Goal: Use online tool/utility: Use online tool/utility

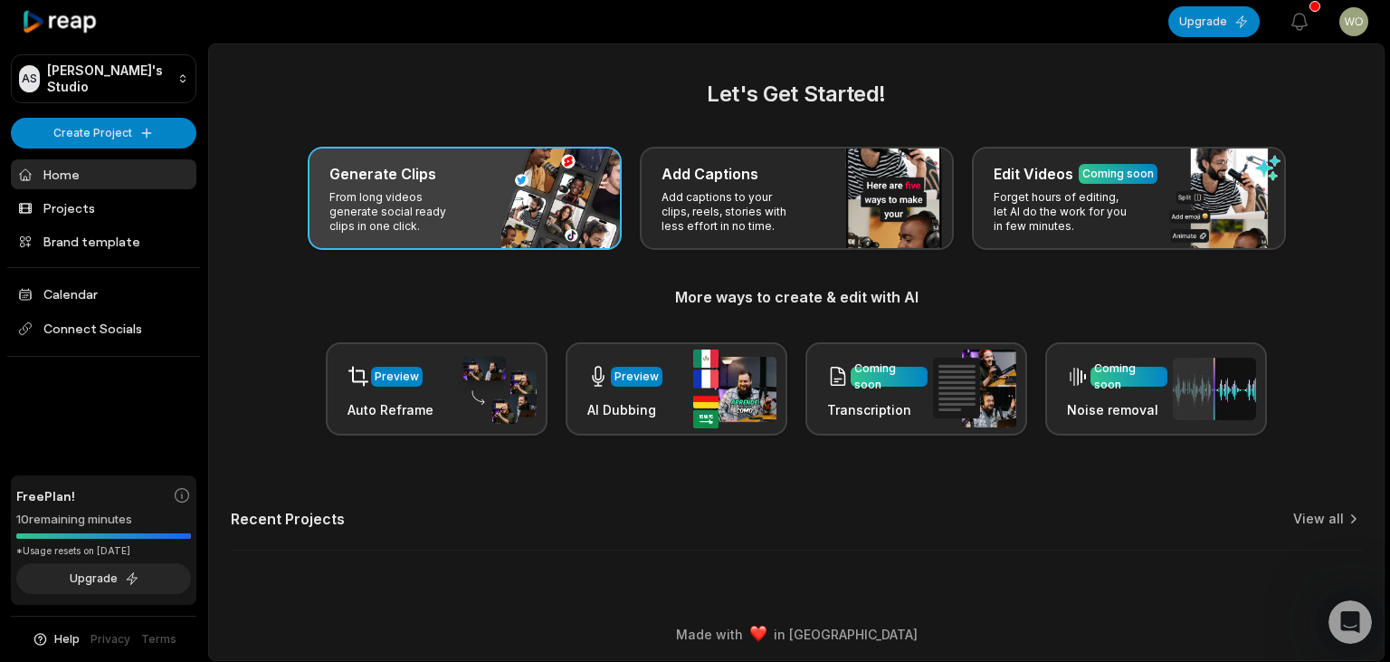
click at [552, 224] on div "Generate Clips From long videos generate social ready clips in one click." at bounding box center [465, 198] width 314 height 103
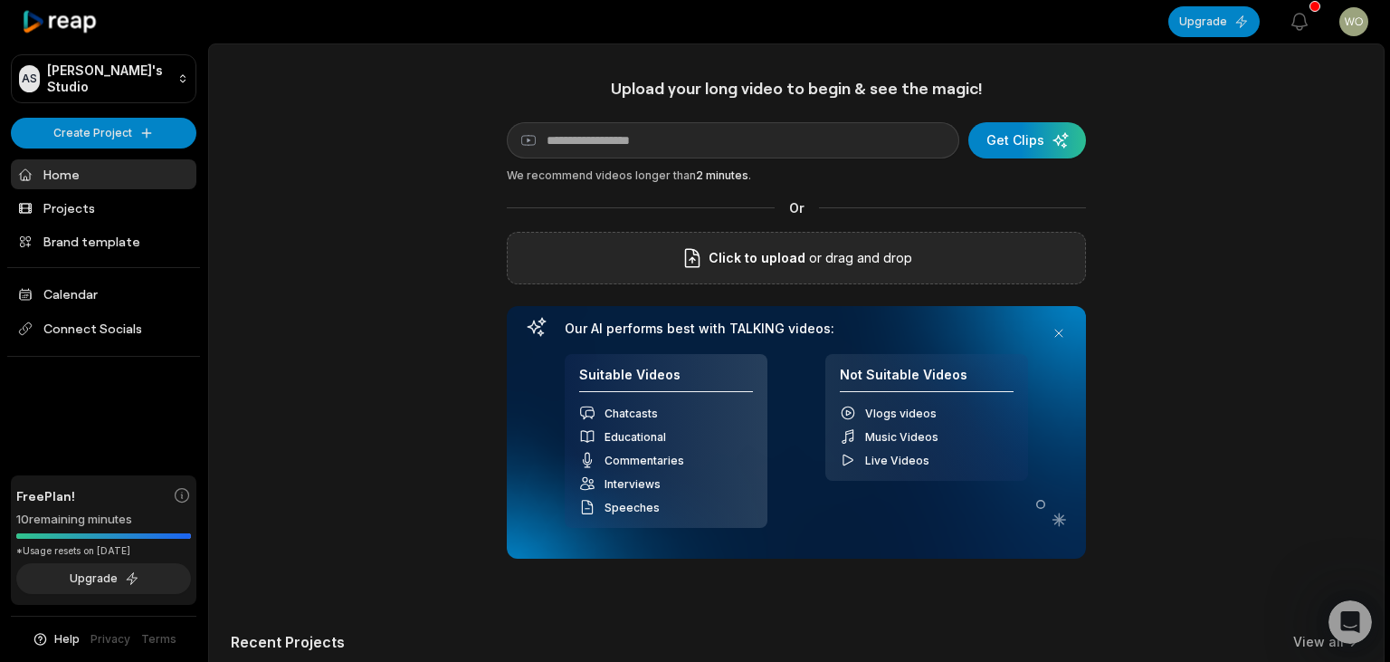
click at [838, 253] on p "or drag and drop" at bounding box center [859, 258] width 107 height 22
click at [969, 592] on div "Upload your long video to begin & see the magic! YouTube link Get Clips We reco…" at bounding box center [796, 386] width 1175 height 617
click at [1065, 149] on div "submit" at bounding box center [1028, 140] width 118 height 36
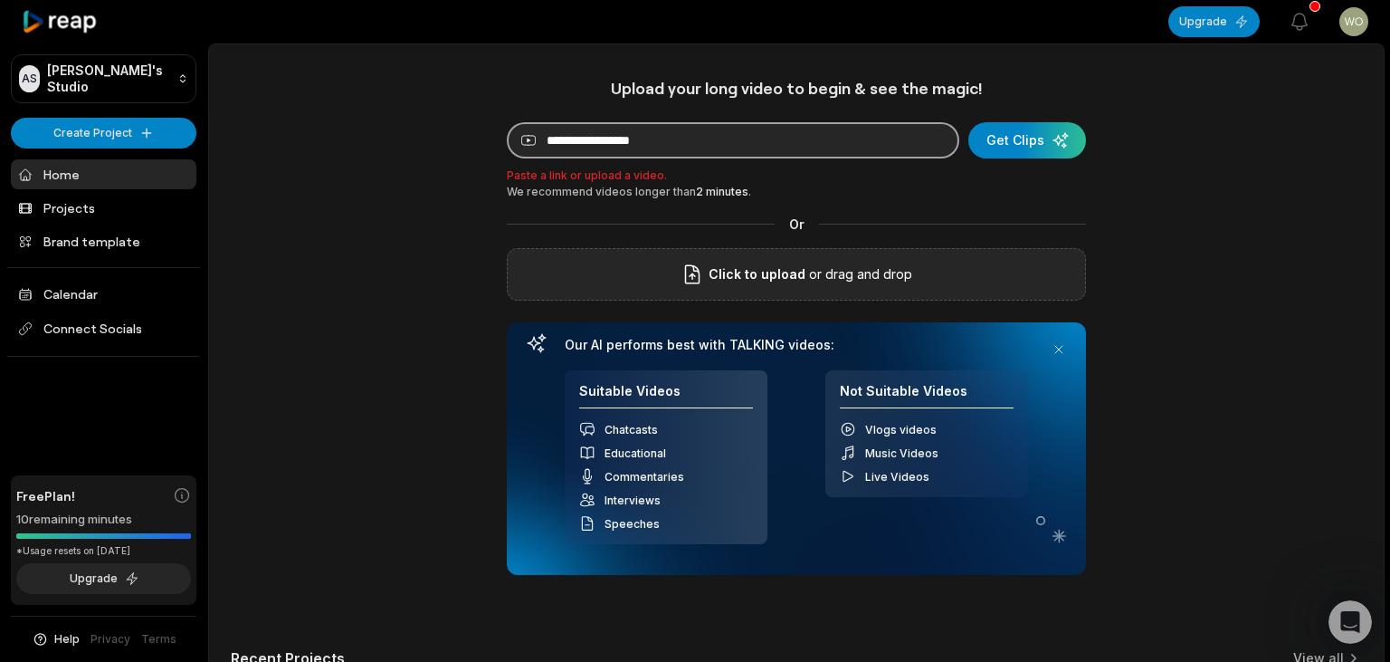
click at [859, 147] on input at bounding box center [733, 140] width 453 height 36
click at [969, 122] on button "Get Clips" at bounding box center [1028, 140] width 118 height 36
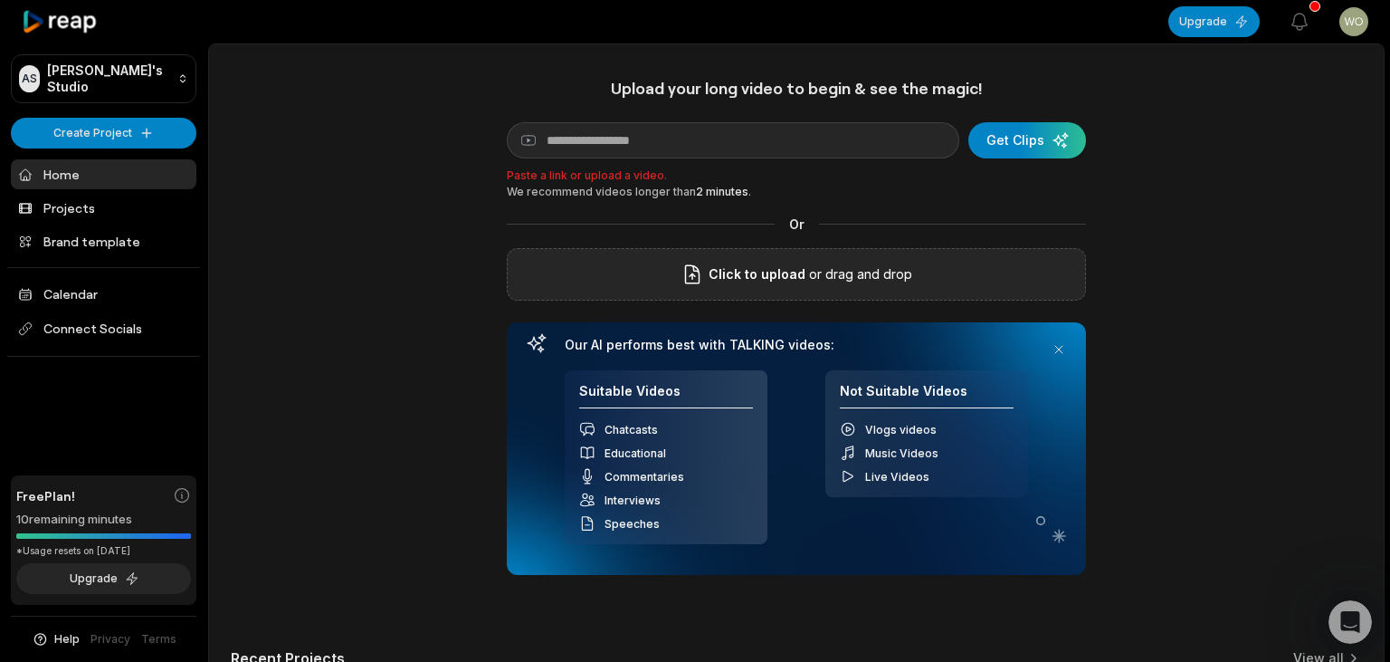
click at [759, 282] on span "Click to upload" at bounding box center [757, 274] width 97 height 22
click at [0, 0] on input "Click to upload" at bounding box center [0, 0] width 0 height 0
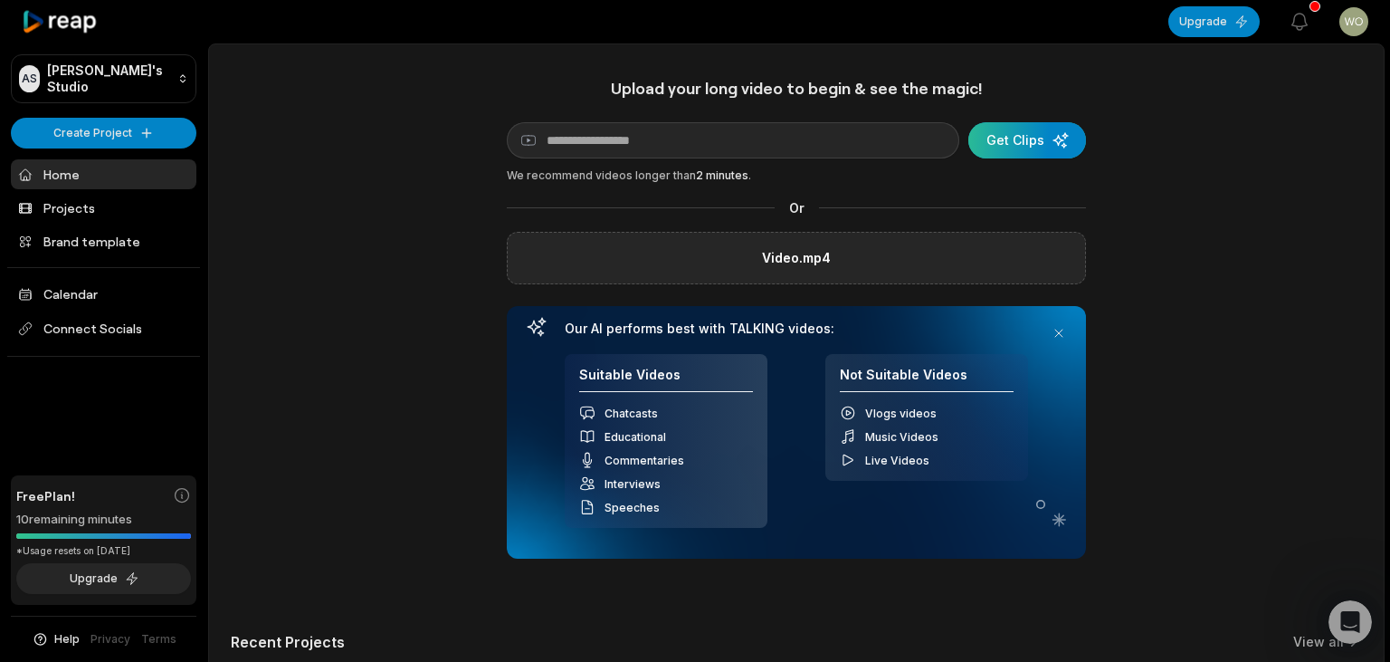
click at [1013, 138] on div "submit" at bounding box center [1028, 140] width 118 height 36
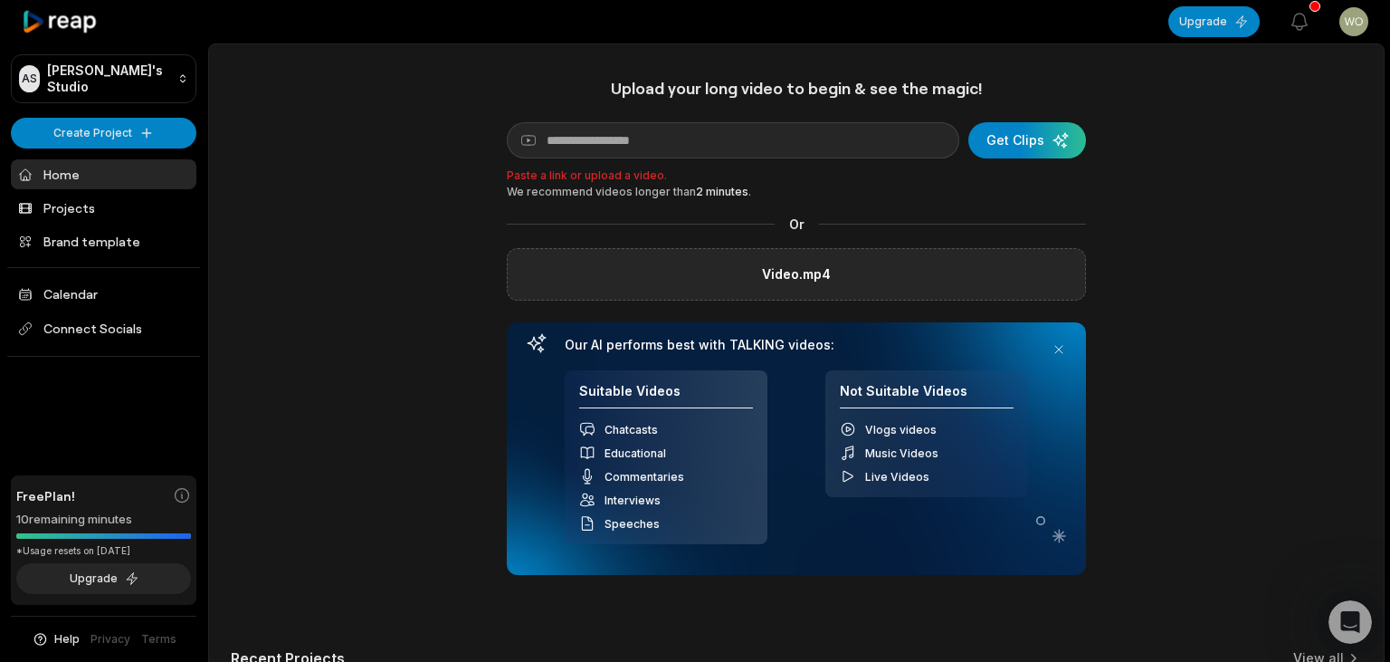
click at [799, 284] on label "Video.mp4" at bounding box center [796, 274] width 69 height 22
click at [0, 0] on input "Video.mp4" at bounding box center [0, 0] width 0 height 0
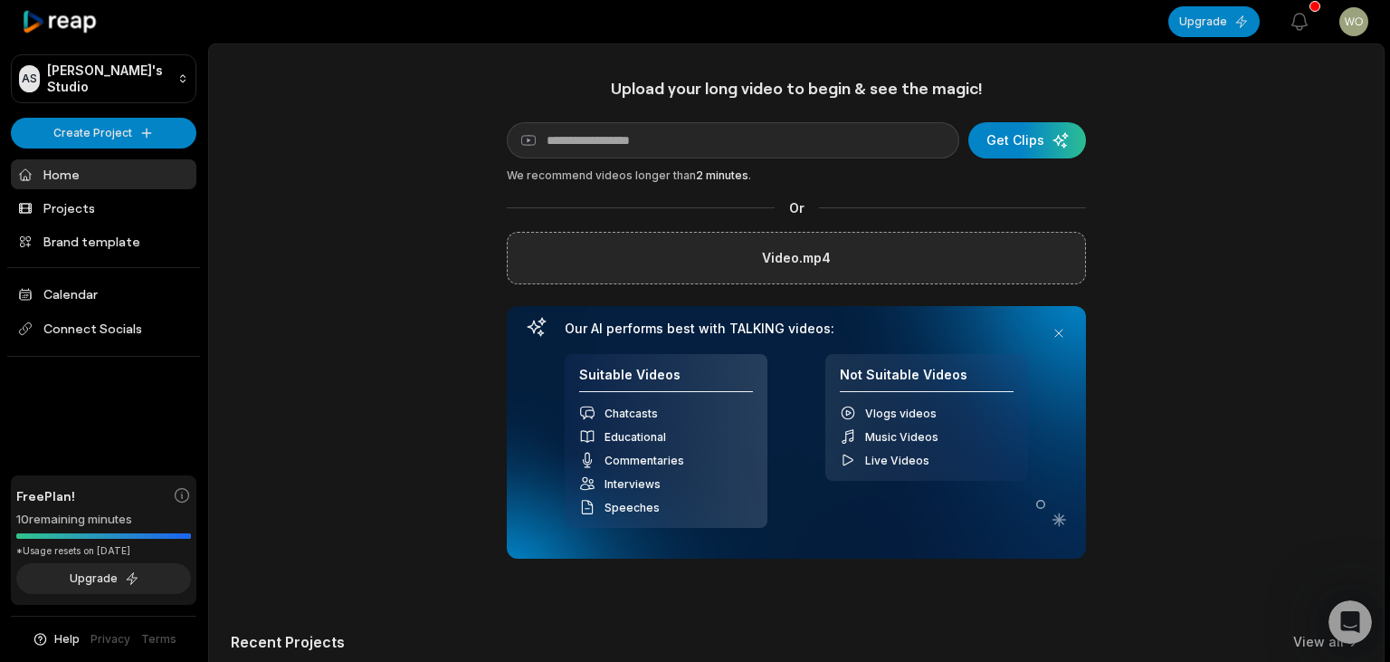
click at [1064, 121] on div "Upload your long video to begin & see the magic! YouTube link Get Clips We reco…" at bounding box center [796, 318] width 579 height 481
click at [1055, 122] on div "submit" at bounding box center [1028, 140] width 118 height 36
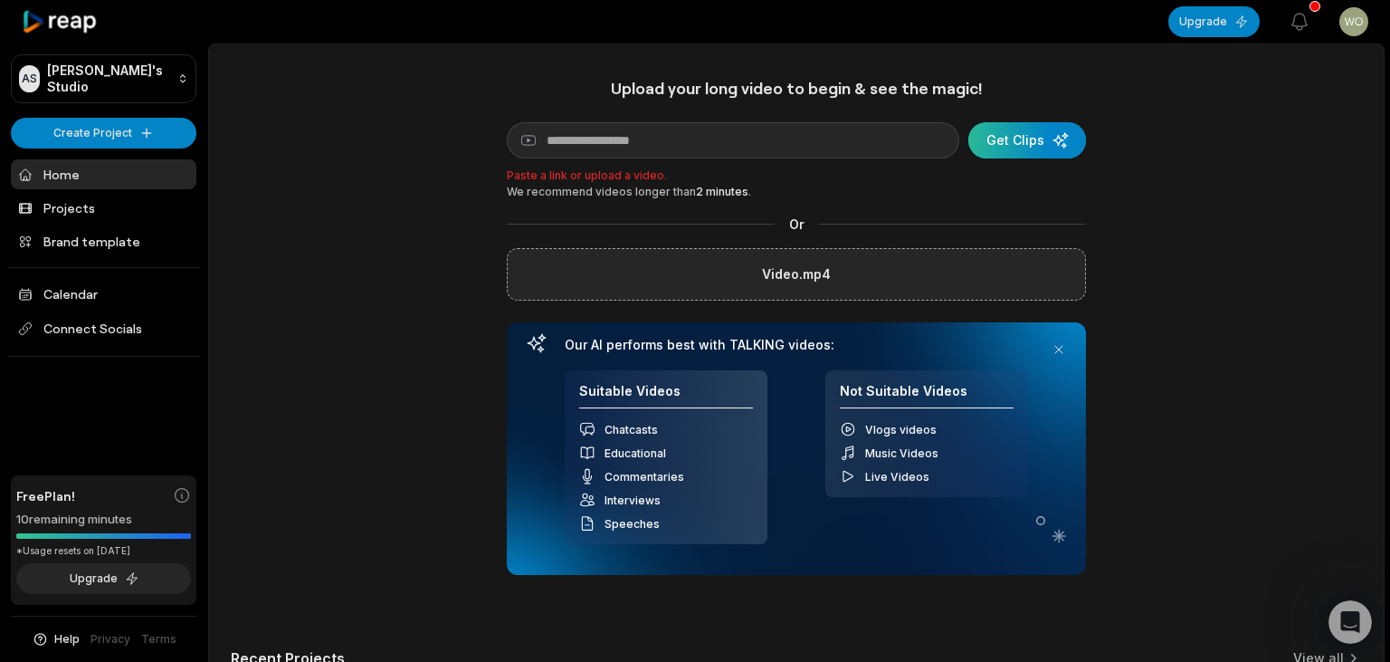
click at [1055, 122] on div "submit" at bounding box center [1028, 140] width 118 height 36
click at [835, 272] on div "Video.mp4" at bounding box center [796, 274] width 579 height 53
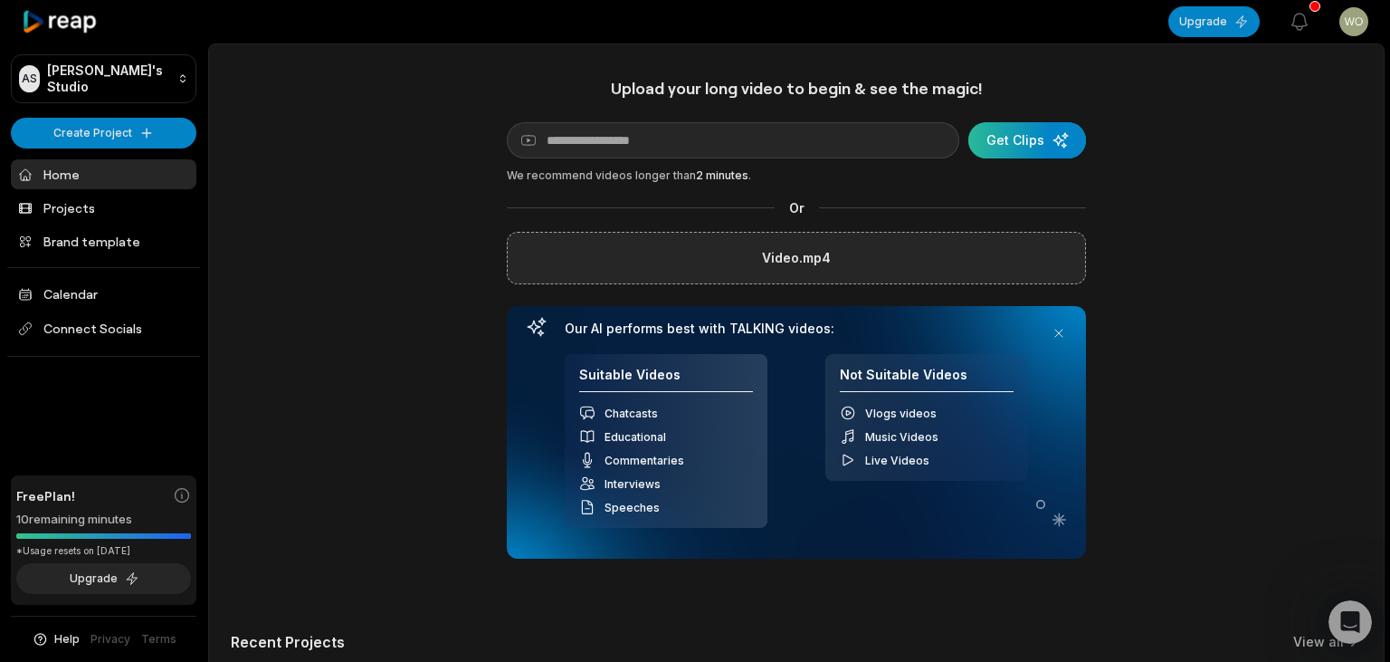
click at [1041, 131] on div "submit" at bounding box center [1028, 140] width 118 height 36
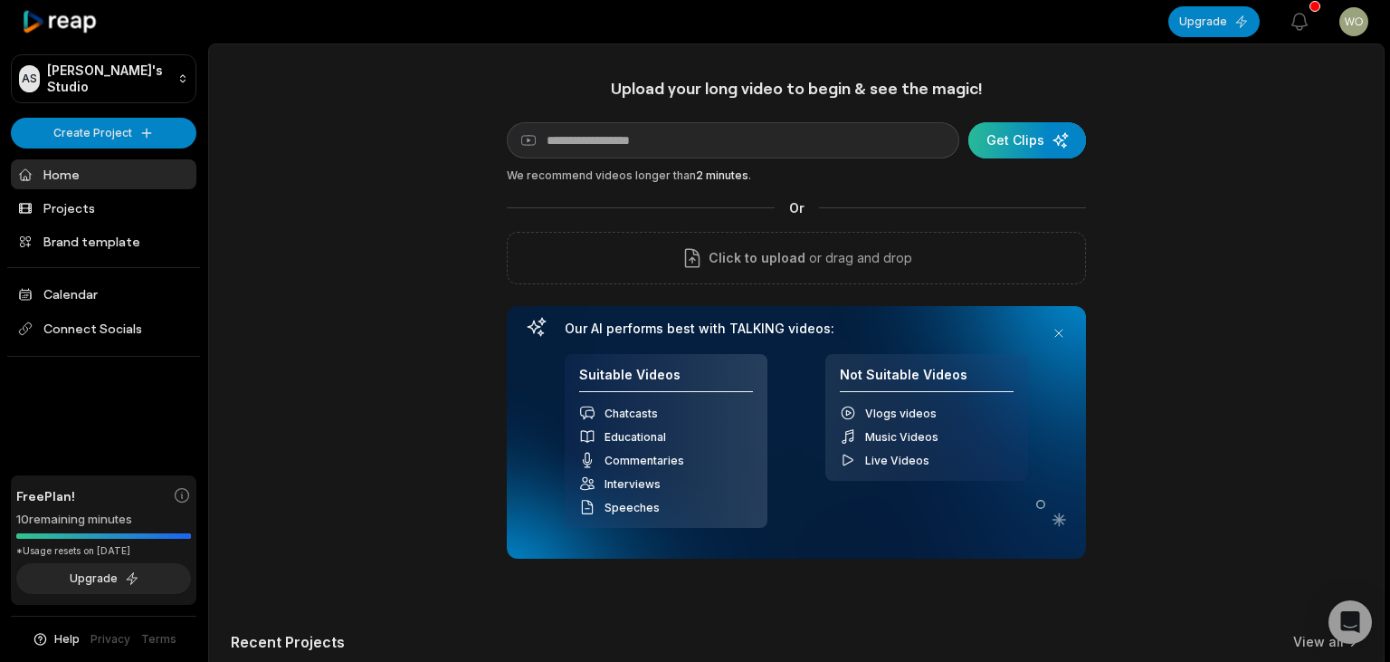
click at [1040, 148] on div "submit" at bounding box center [1028, 140] width 118 height 36
